Goal: Information Seeking & Learning: Learn about a topic

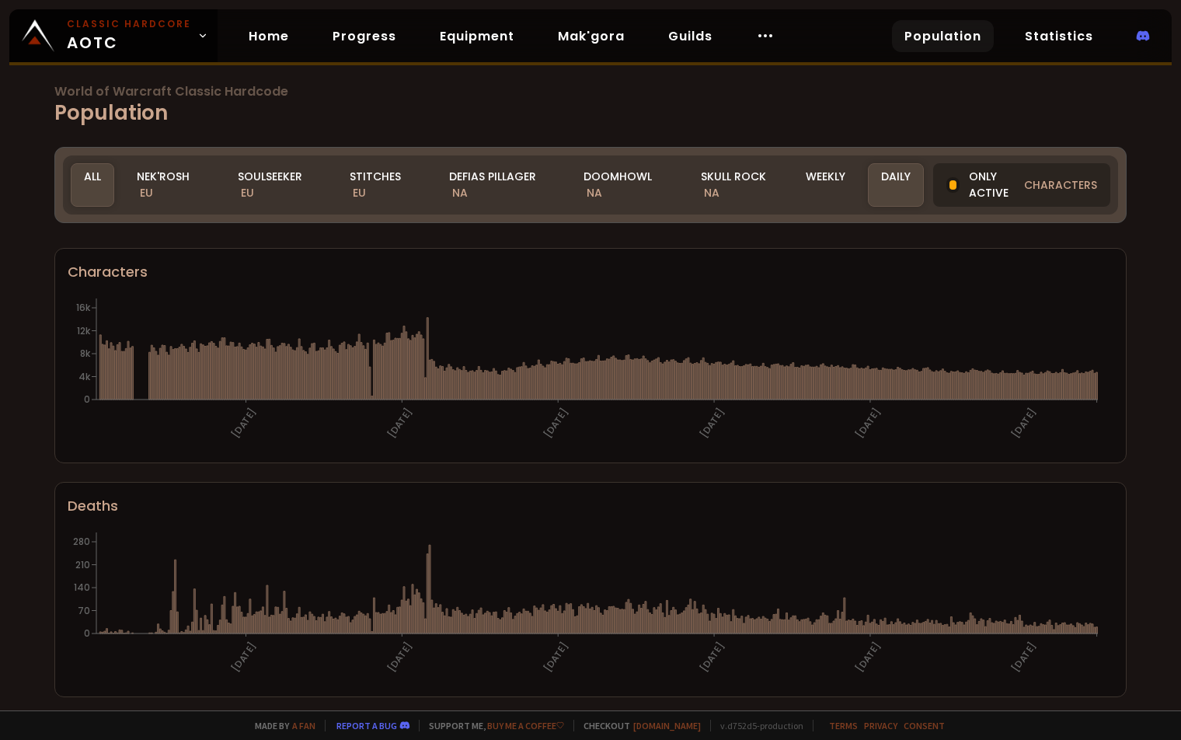
click at [947, 179] on div at bounding box center [952, 185] width 13 height 16
click at [949, 188] on div at bounding box center [952, 185] width 13 height 16
click at [176, 186] on div "Nek'Rosh EU" at bounding box center [170, 185] width 92 height 44
